Goal: Check status: Check status

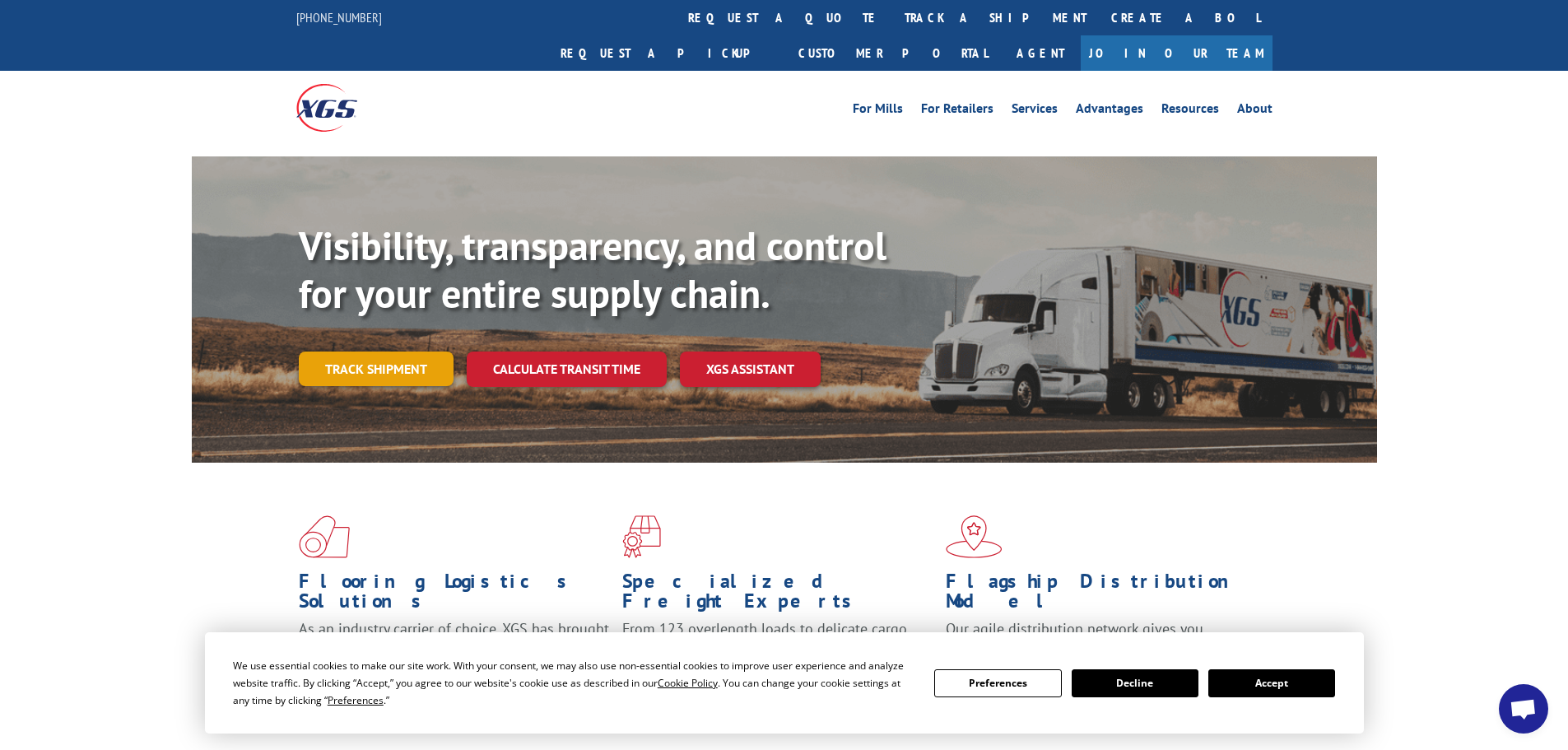
click at [390, 351] on link "Track shipment" at bounding box center [376, 369] width 154 height 35
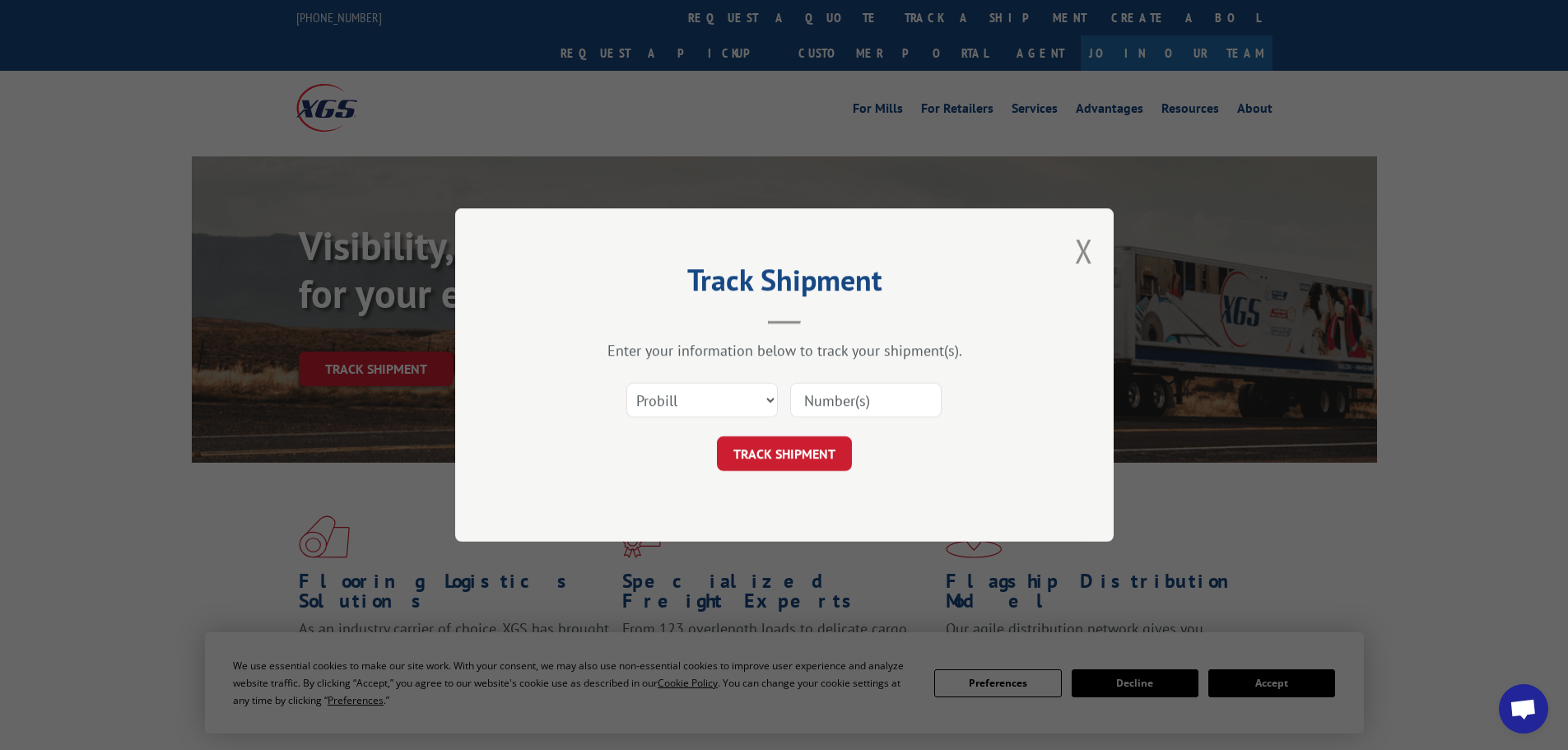
click at [834, 402] on input at bounding box center [866, 400] width 152 height 35
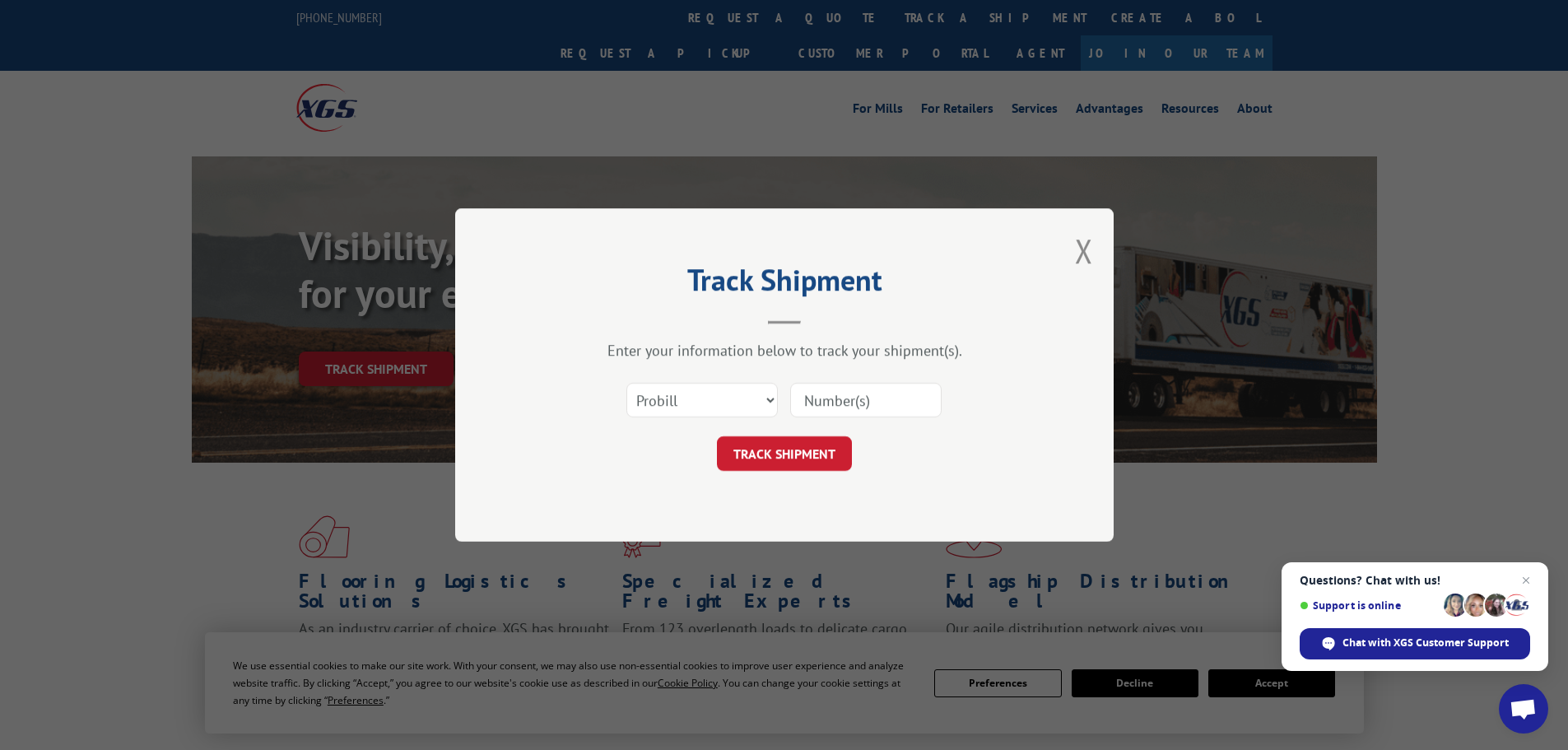
paste input "2839516"
type input "2839516"
click at [808, 445] on button "TRACK SHIPMENT" at bounding box center [784, 454] width 135 height 35
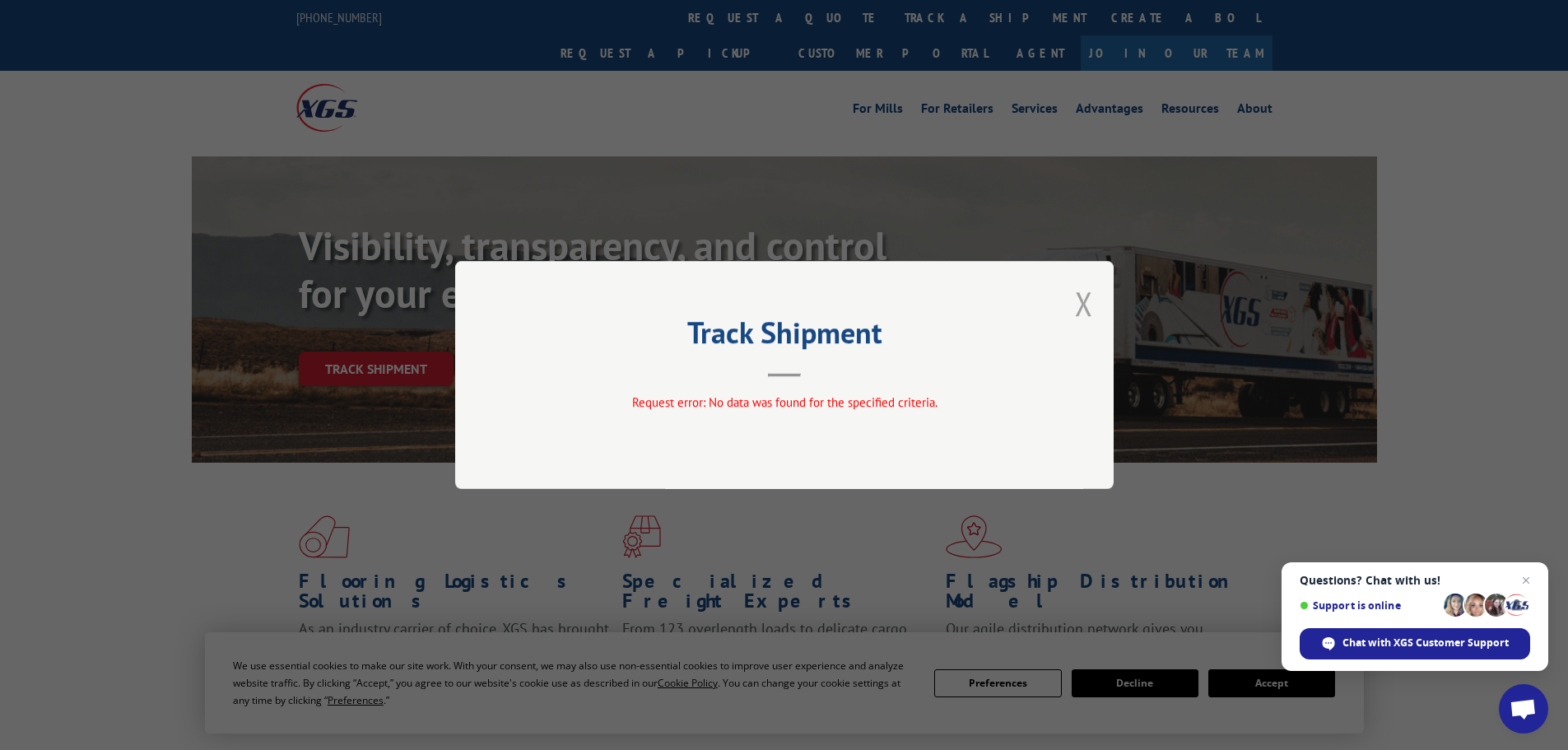
click at [1090, 306] on button "Close modal" at bounding box center [1084, 302] width 18 height 43
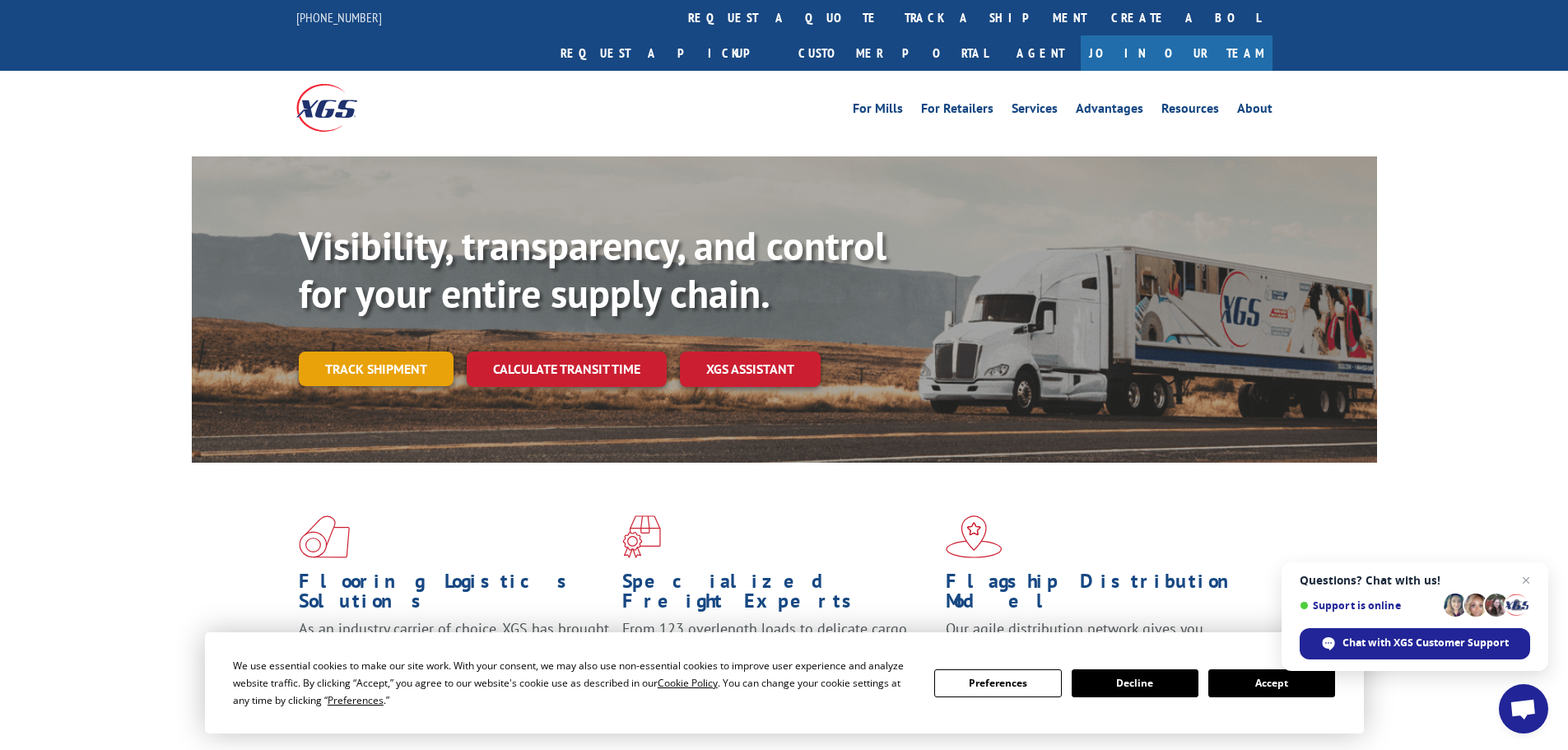
click at [392, 351] on link "Track shipment" at bounding box center [376, 369] width 154 height 35
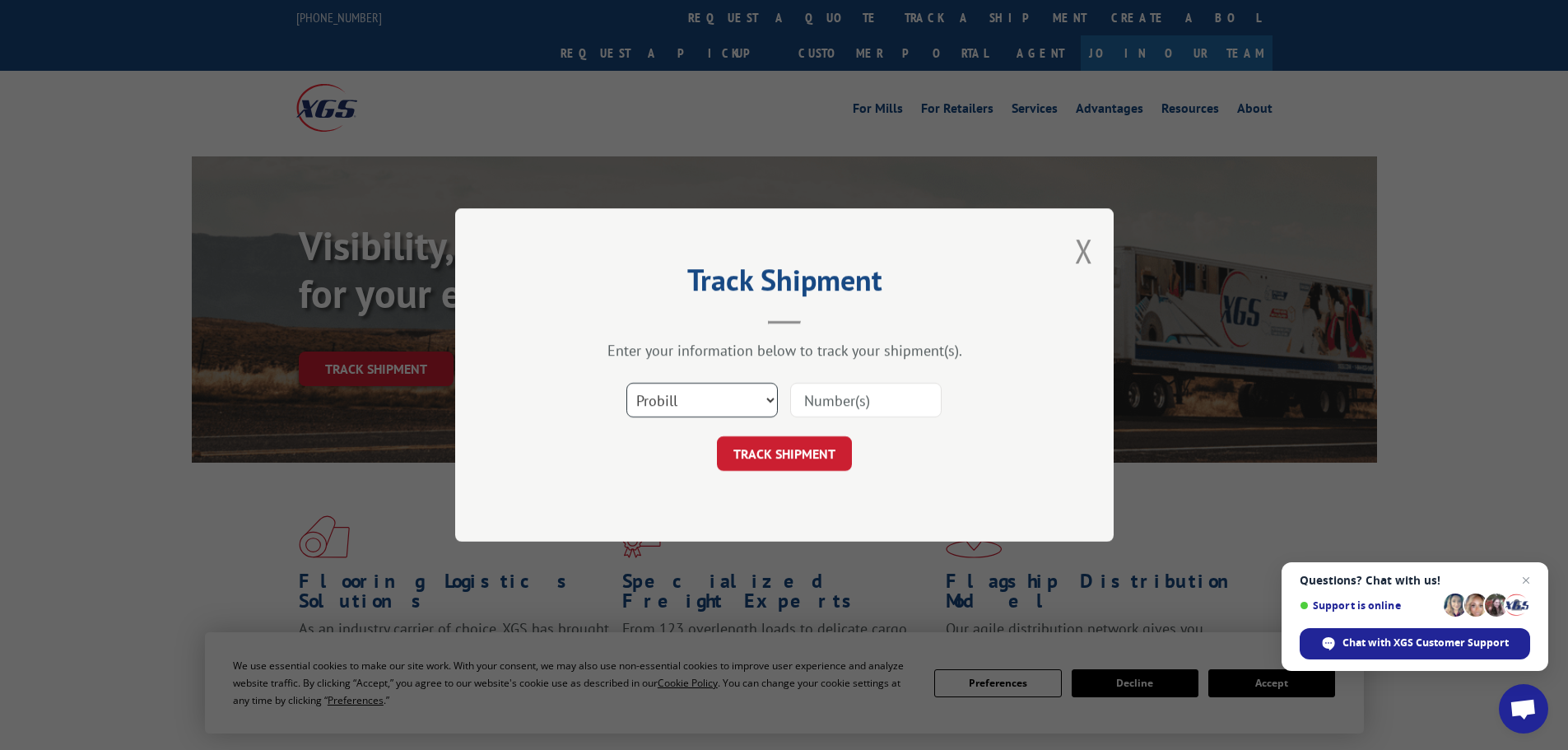
click at [687, 401] on select "Select category... Probill BOL PO" at bounding box center [701, 400] width 152 height 35
select select "bol"
click at [626, 382] on select "Select category... Probill BOL PO" at bounding box center [701, 400] width 152 height 35
click at [843, 403] on input at bounding box center [866, 400] width 152 height 35
paste input "2839516"
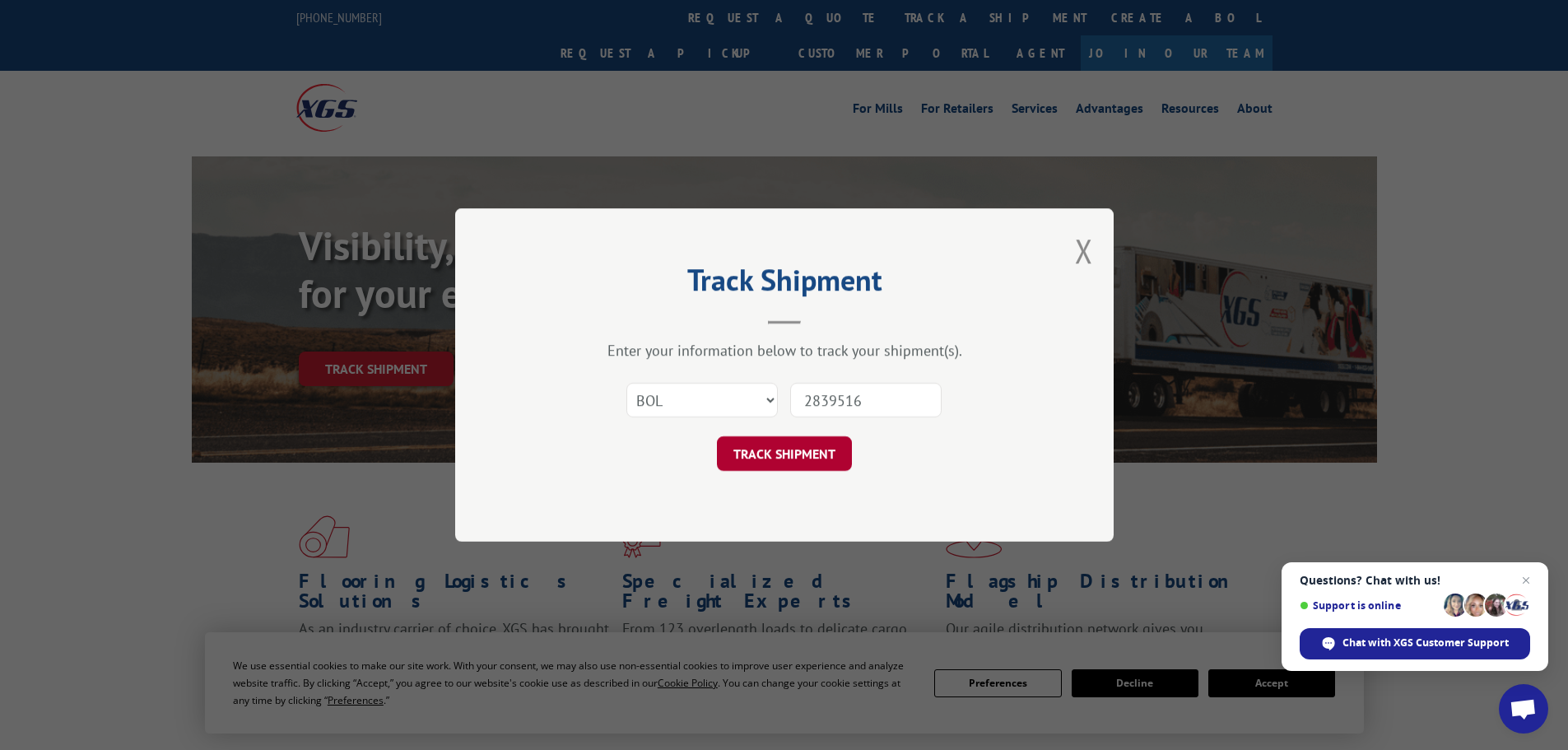
type input "2839516"
click at [806, 450] on button "TRACK SHIPMENT" at bounding box center [784, 454] width 135 height 35
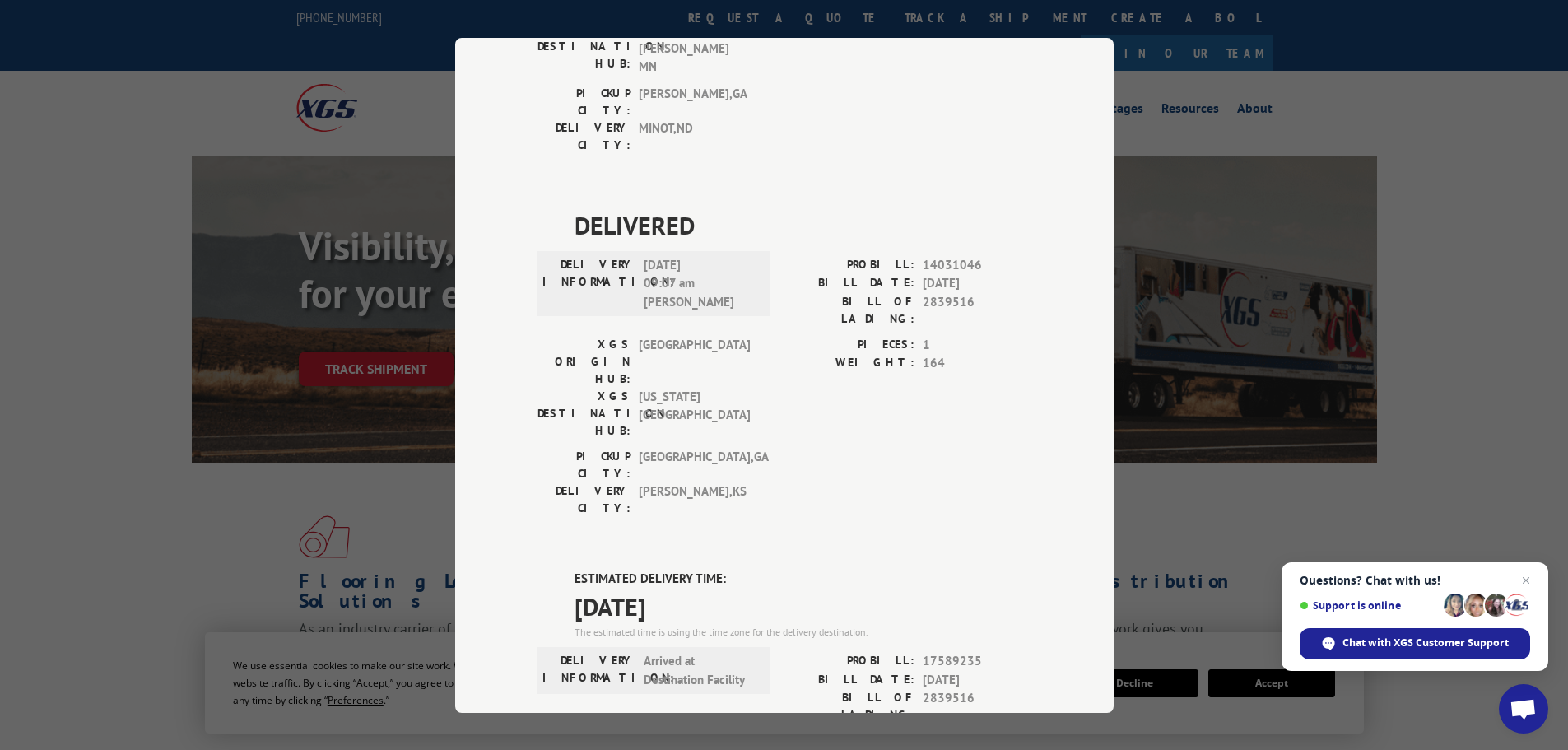
scroll to position [358, 0]
